Goal: Task Accomplishment & Management: Complete application form

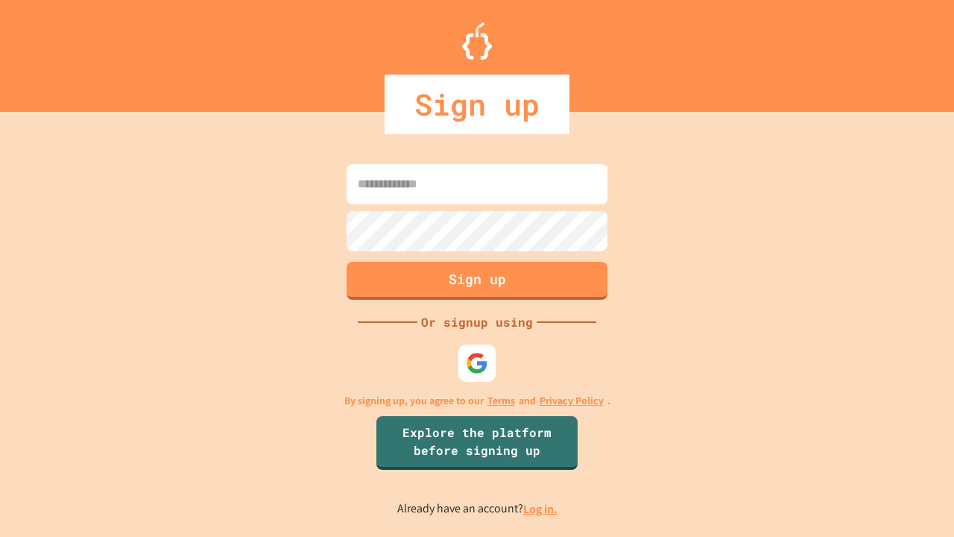
click at [541, 508] on link "Log in." at bounding box center [540, 509] width 34 height 16
